Goal: Information Seeking & Learning: Learn about a topic

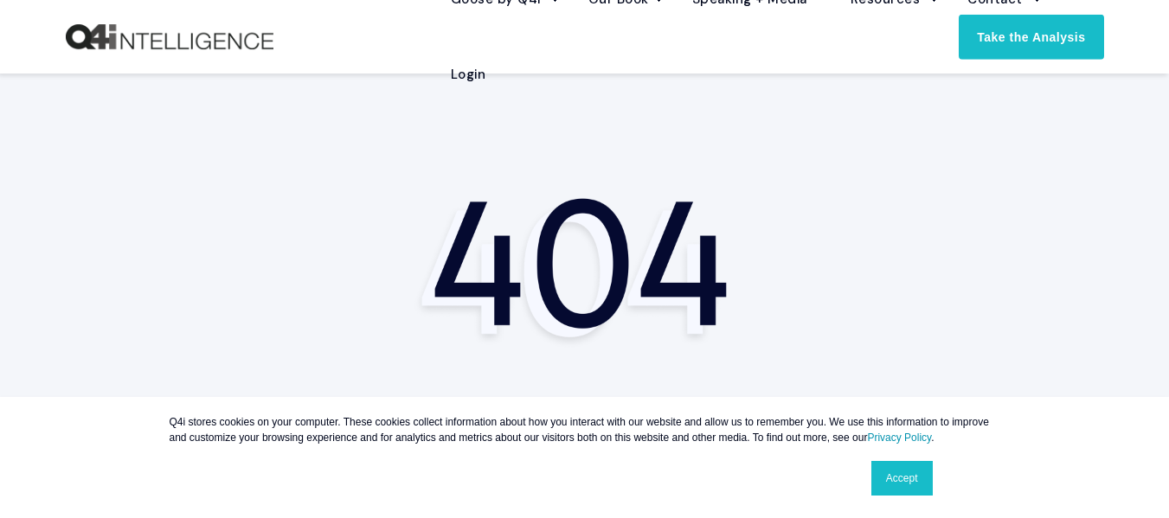
click at [562, 428] on div "Seems like you’ve hit a dead end. Let’s get you back on track. Take me home" at bounding box center [584, 517] width 519 height 179
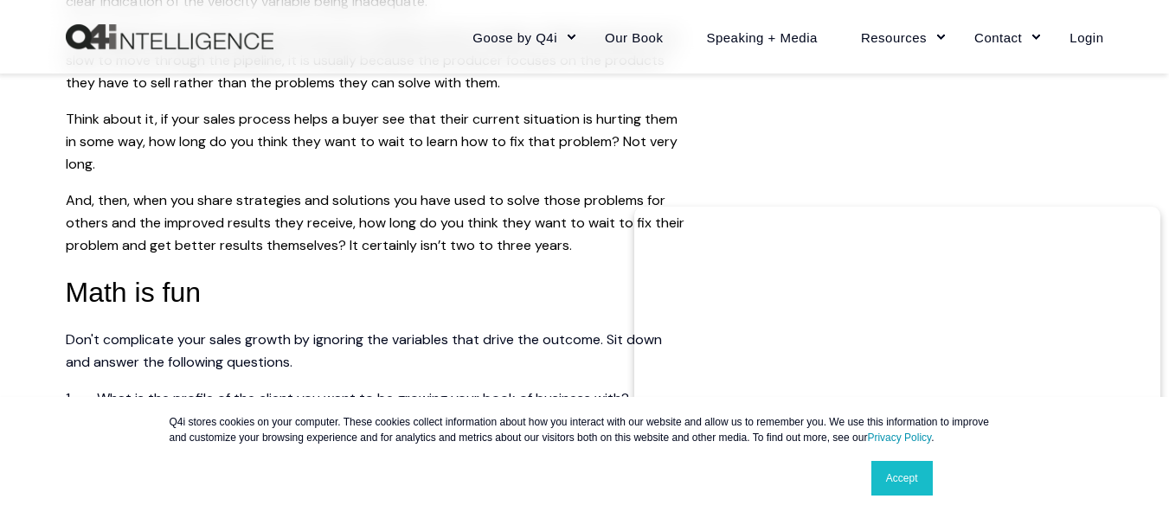
scroll to position [1732, 0]
click at [404, 192] on span "And, then, when you share strategies and solutions you have used to solve those…" at bounding box center [375, 223] width 618 height 63
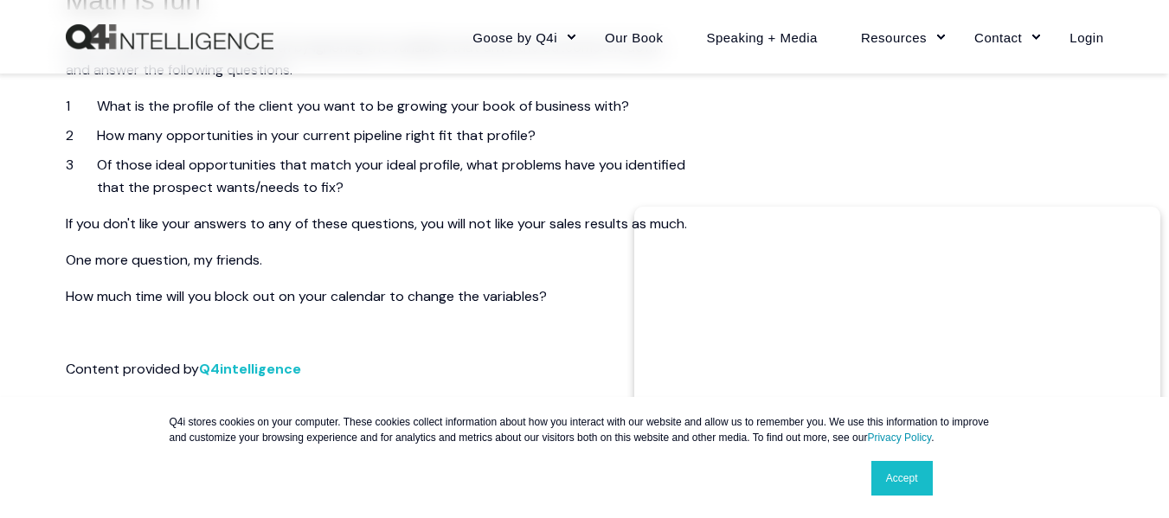
scroll to position [1943, 0]
